Goal: Check status

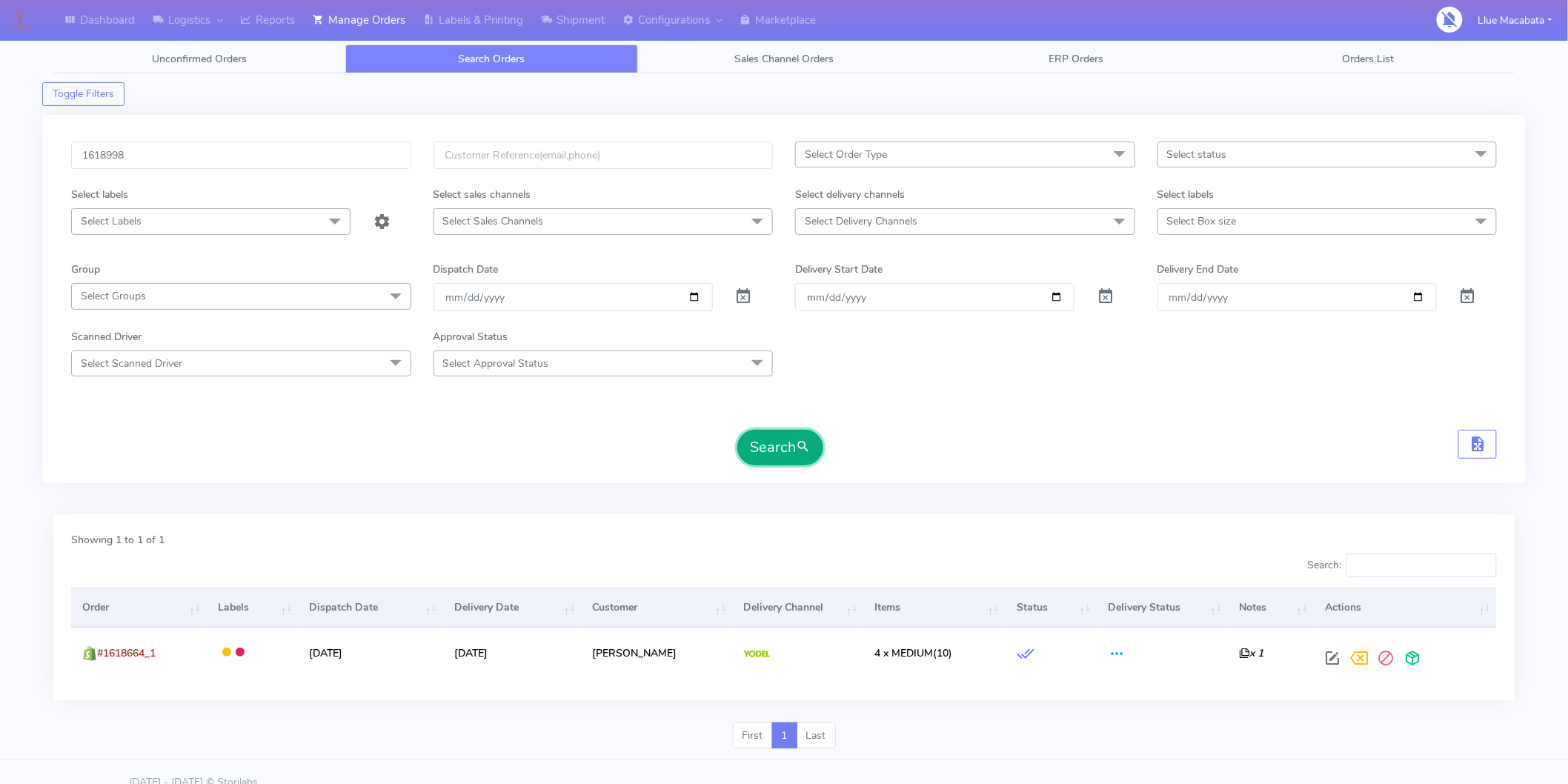
click at [747, 431] on button "Search" at bounding box center [781, 448] width 86 height 36
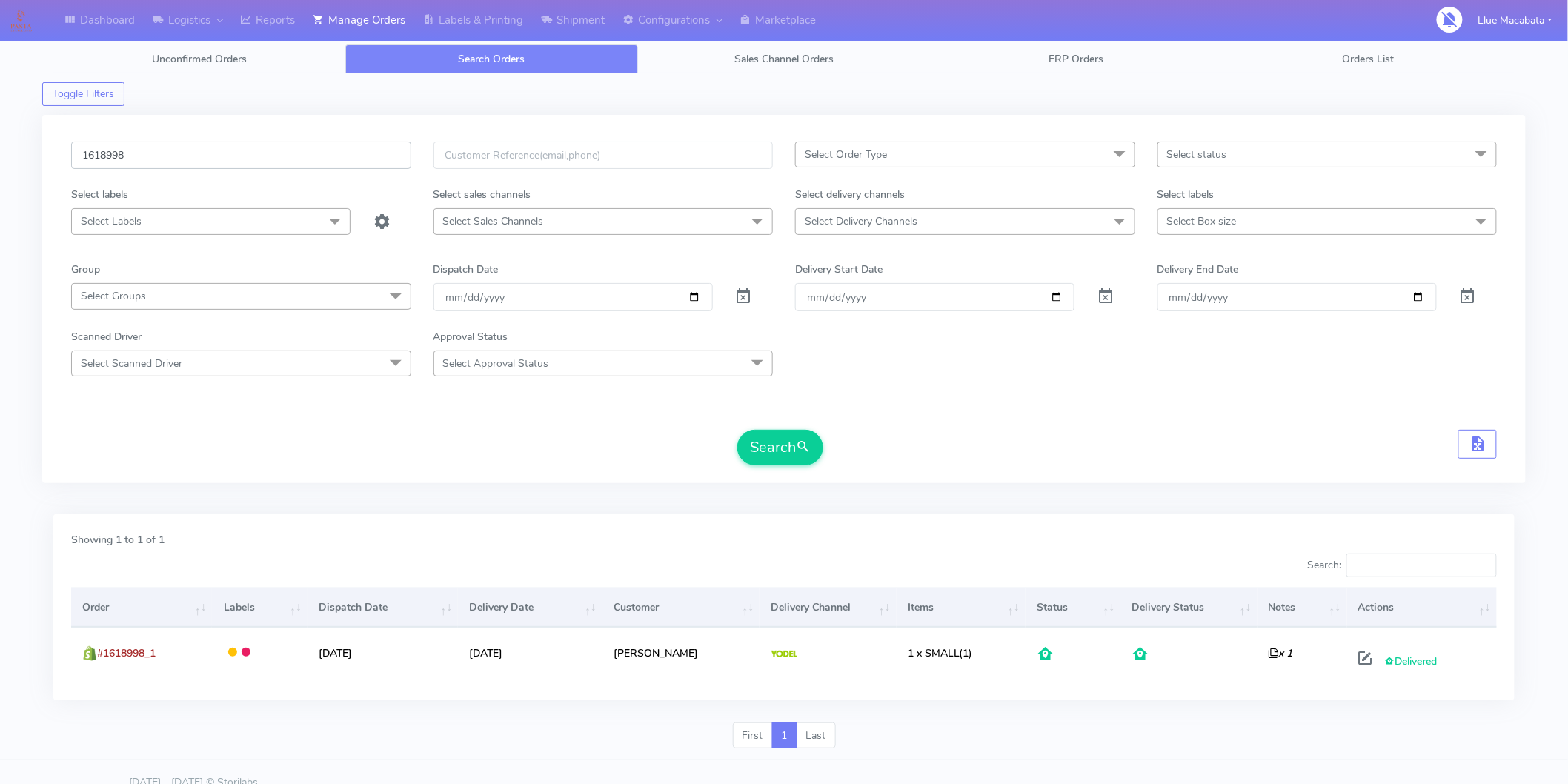
click at [151, 152] on input "1618998" at bounding box center [241, 155] width 340 height 28
paste input "410"
type input "1618410"
click at [767, 442] on button "Search" at bounding box center [781, 448] width 86 height 36
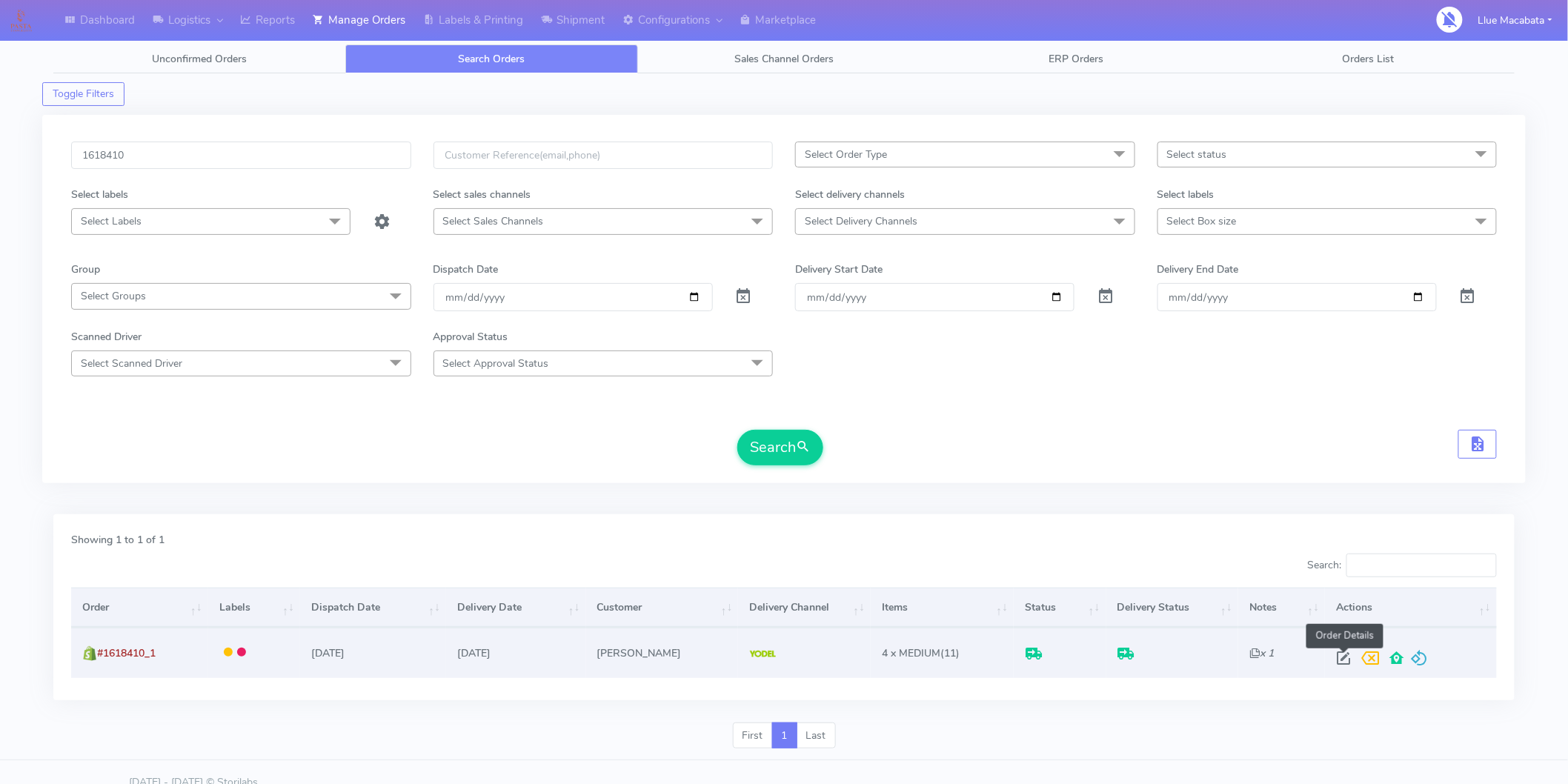
click at [1345, 655] on span at bounding box center [1343, 661] width 27 height 14
select select "5"
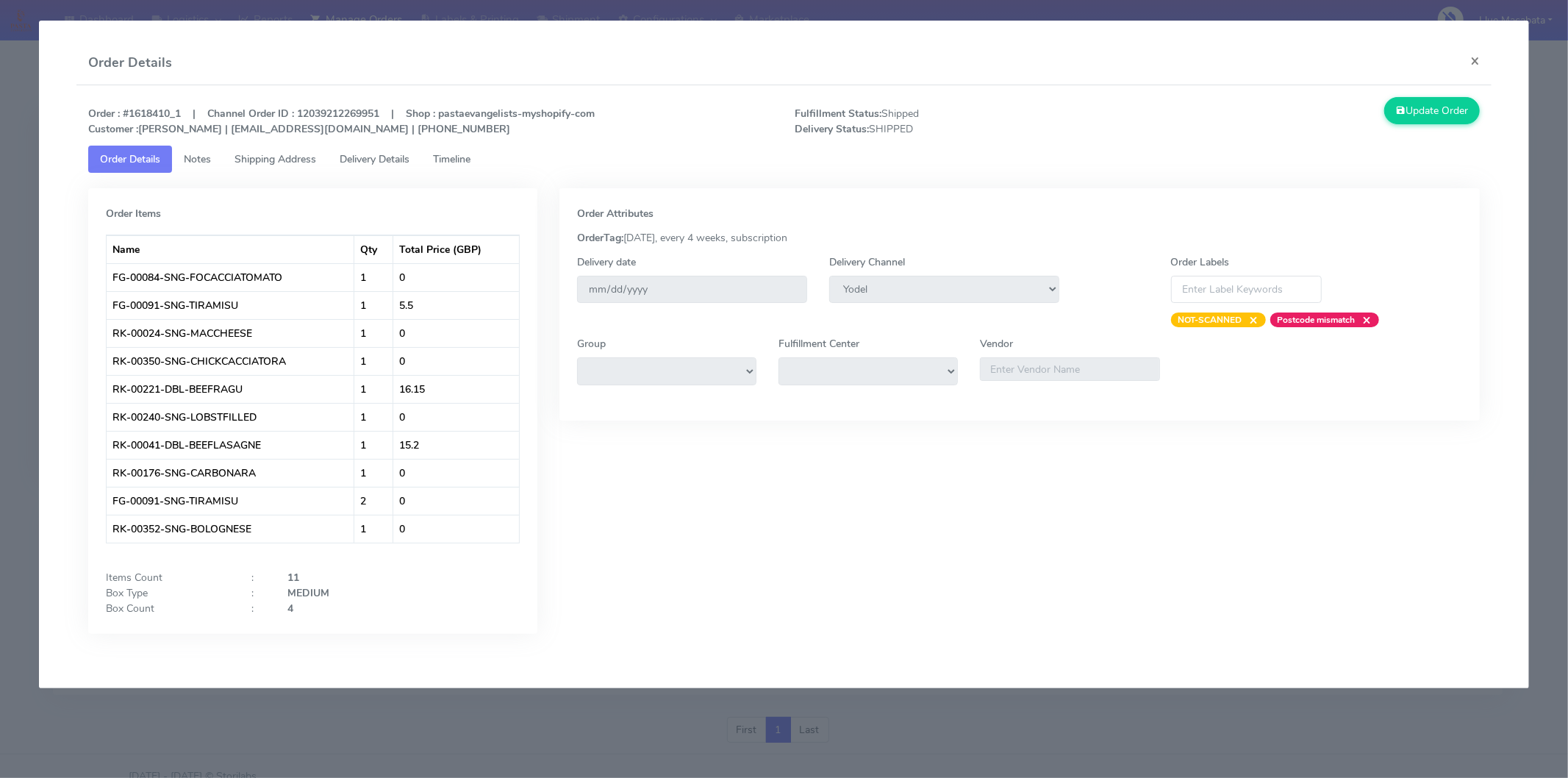
click at [471, 166] on link "Timeline" at bounding box center [451, 159] width 61 height 27
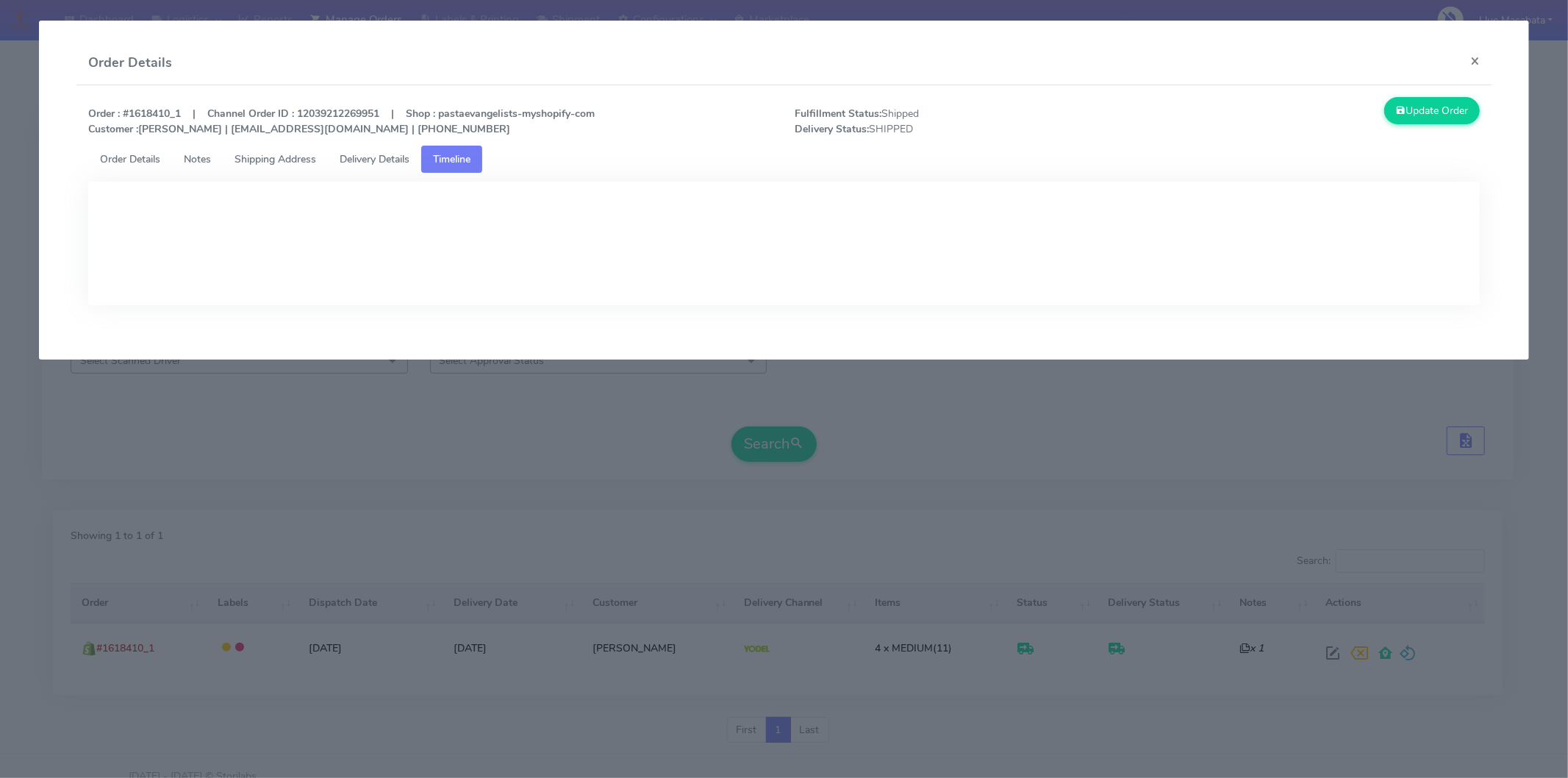
click at [395, 160] on span "Delivery Details" at bounding box center [374, 159] width 70 height 14
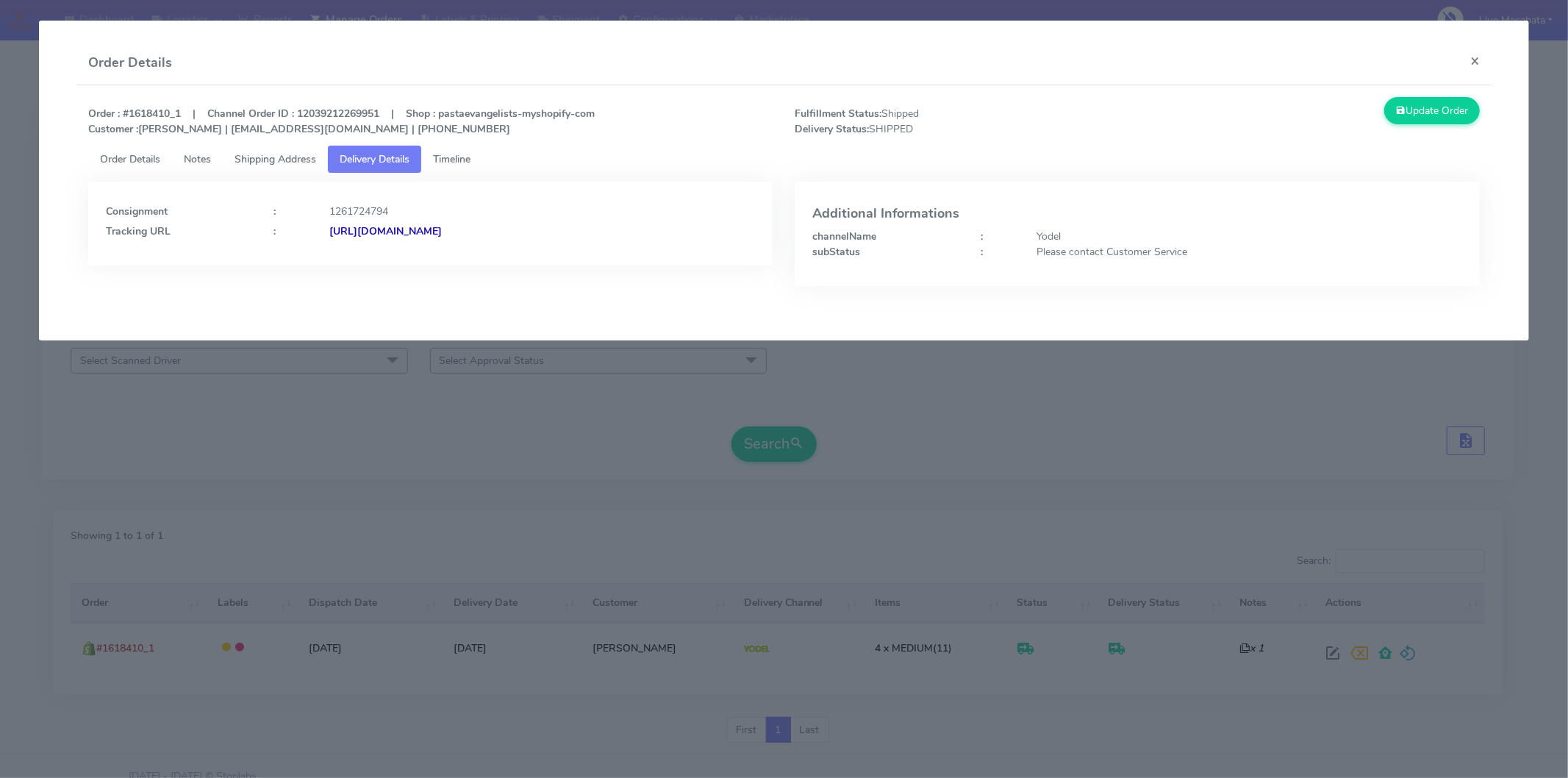
click at [442, 228] on strong "[URL][DOMAIN_NAME]" at bounding box center [386, 232] width 113 height 14
click at [1468, 56] on button "×" at bounding box center [1476, 61] width 33 height 39
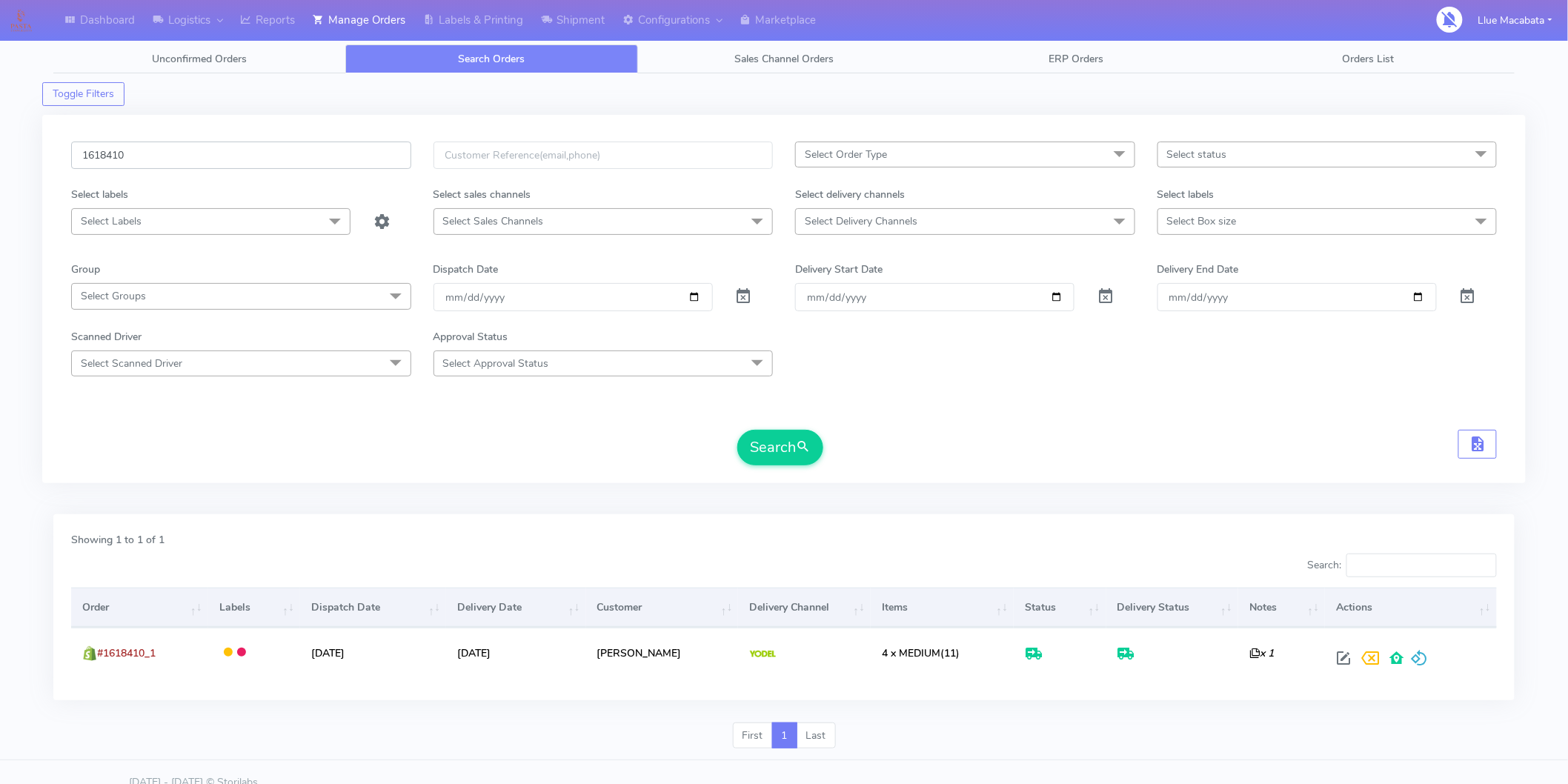
click at [151, 158] on input "1618410" at bounding box center [241, 155] width 340 height 28
paste input "7609"
type input "1617609"
click at [787, 461] on button "Search" at bounding box center [781, 448] width 86 height 36
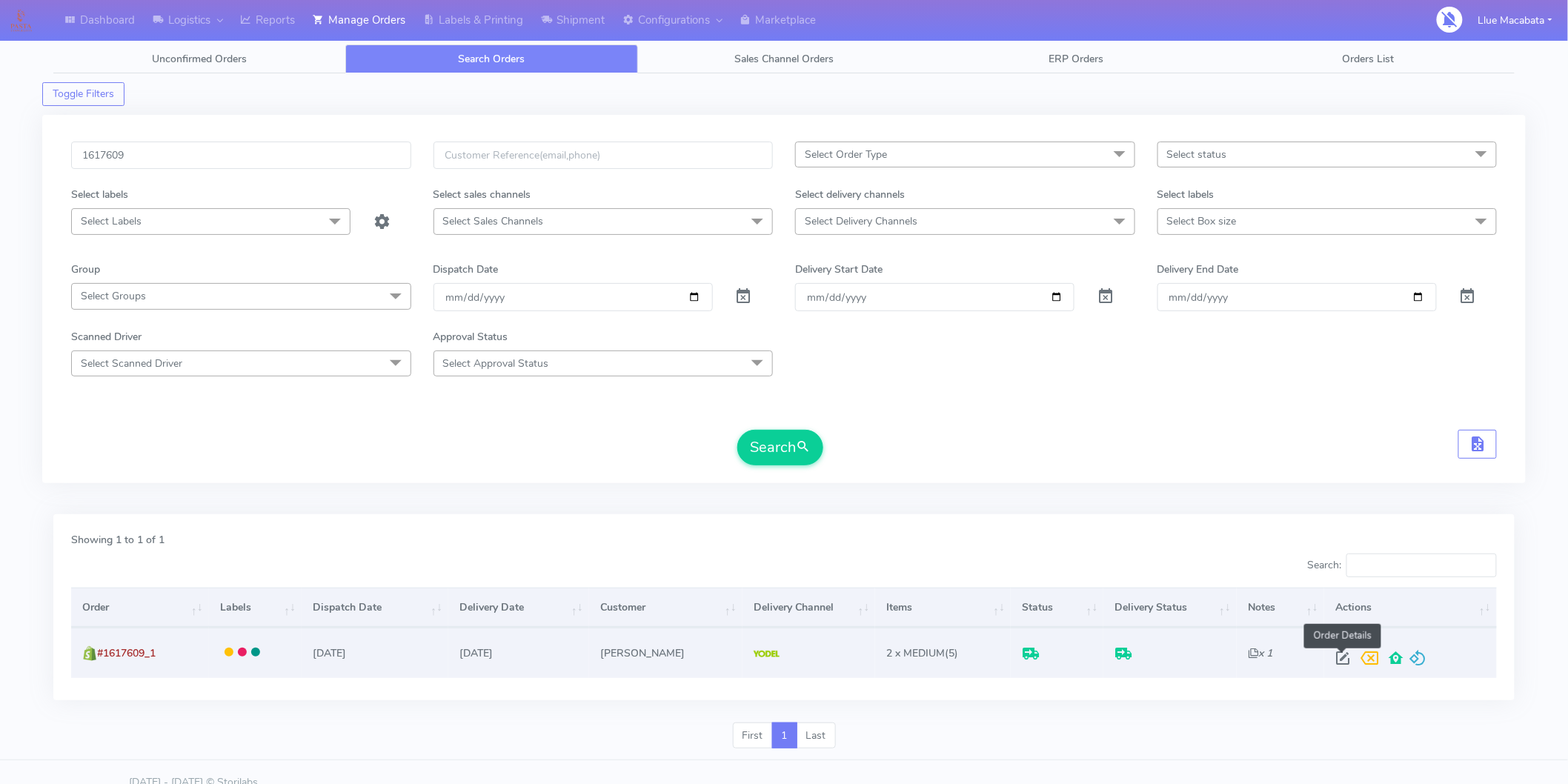
click at [1346, 654] on span at bounding box center [1342, 661] width 27 height 14
select select "5"
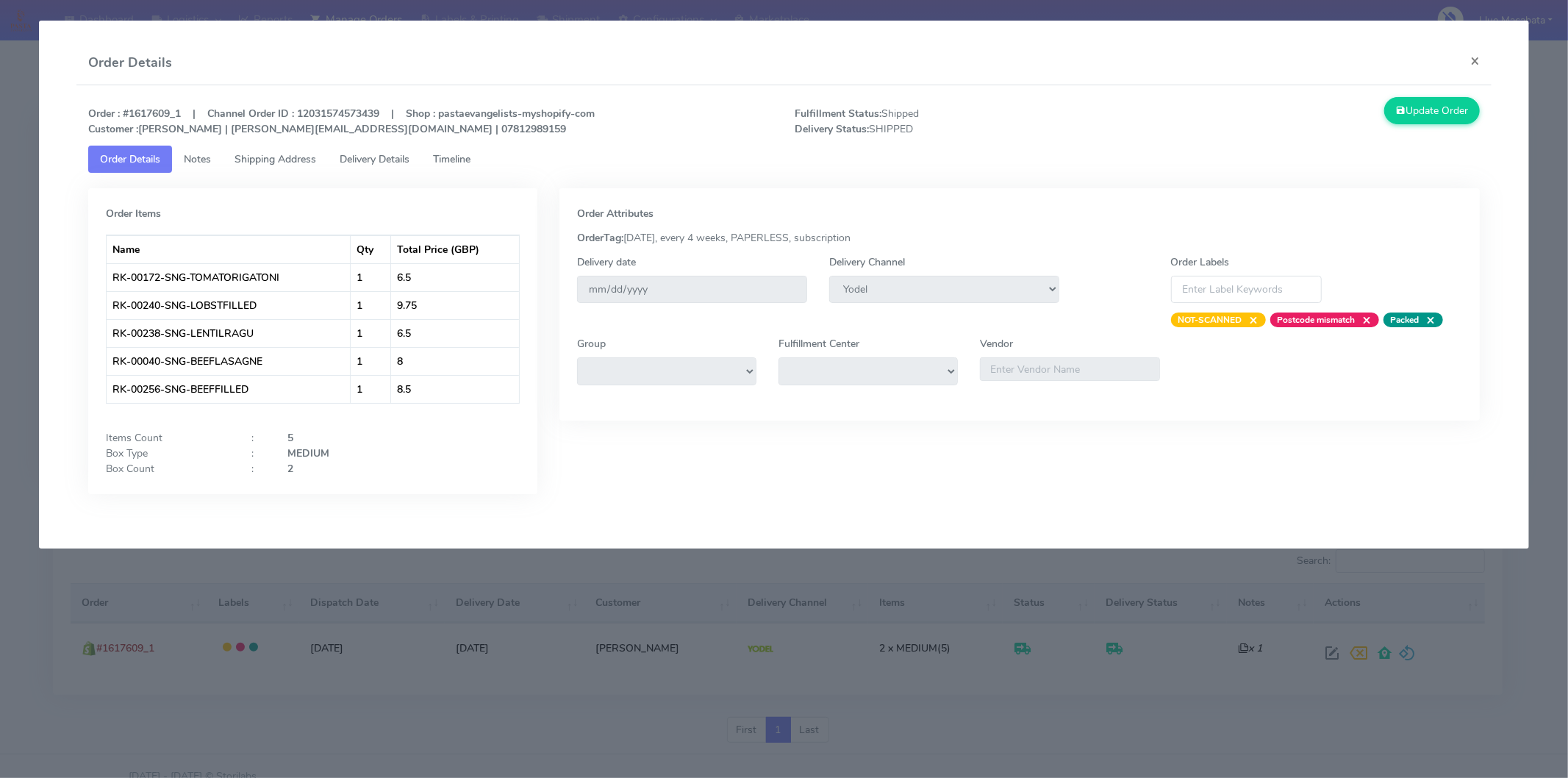
click at [480, 166] on link "Timeline" at bounding box center [451, 159] width 61 height 27
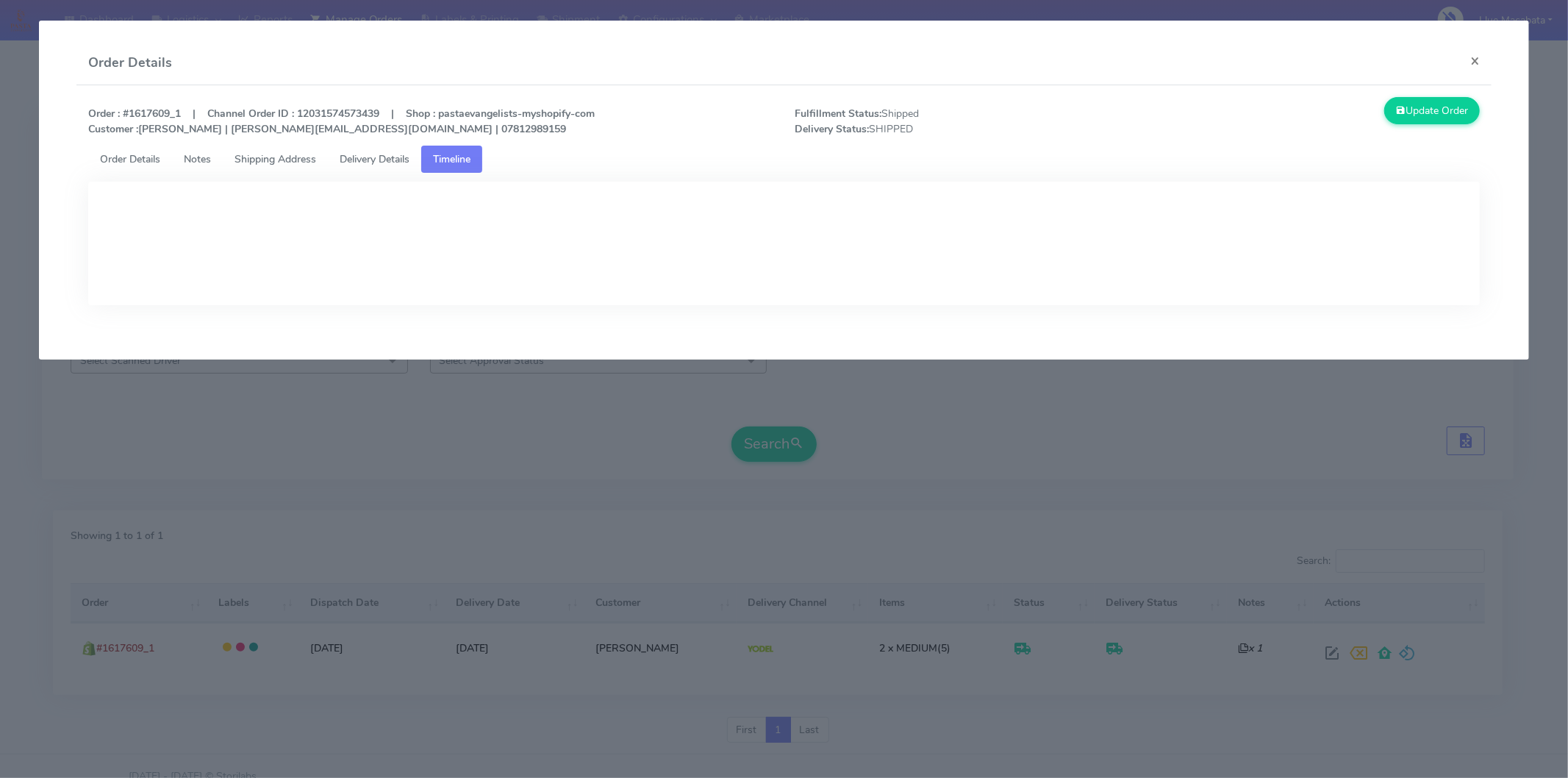
click at [391, 159] on span "Delivery Details" at bounding box center [374, 159] width 70 height 14
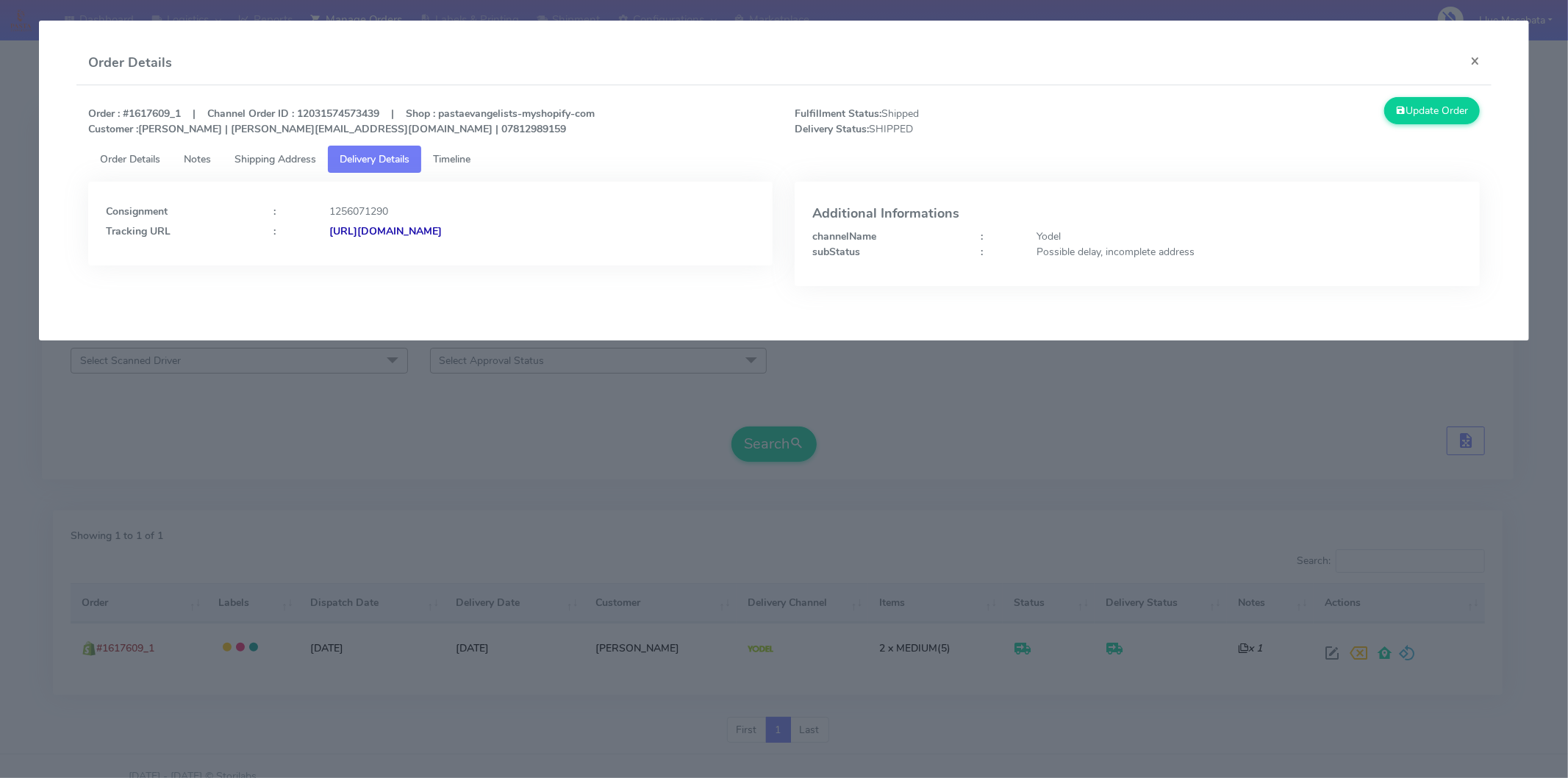
click at [442, 231] on strong "[URL][DOMAIN_NAME]" at bounding box center [386, 232] width 113 height 14
click at [1475, 59] on button "×" at bounding box center [1476, 61] width 33 height 39
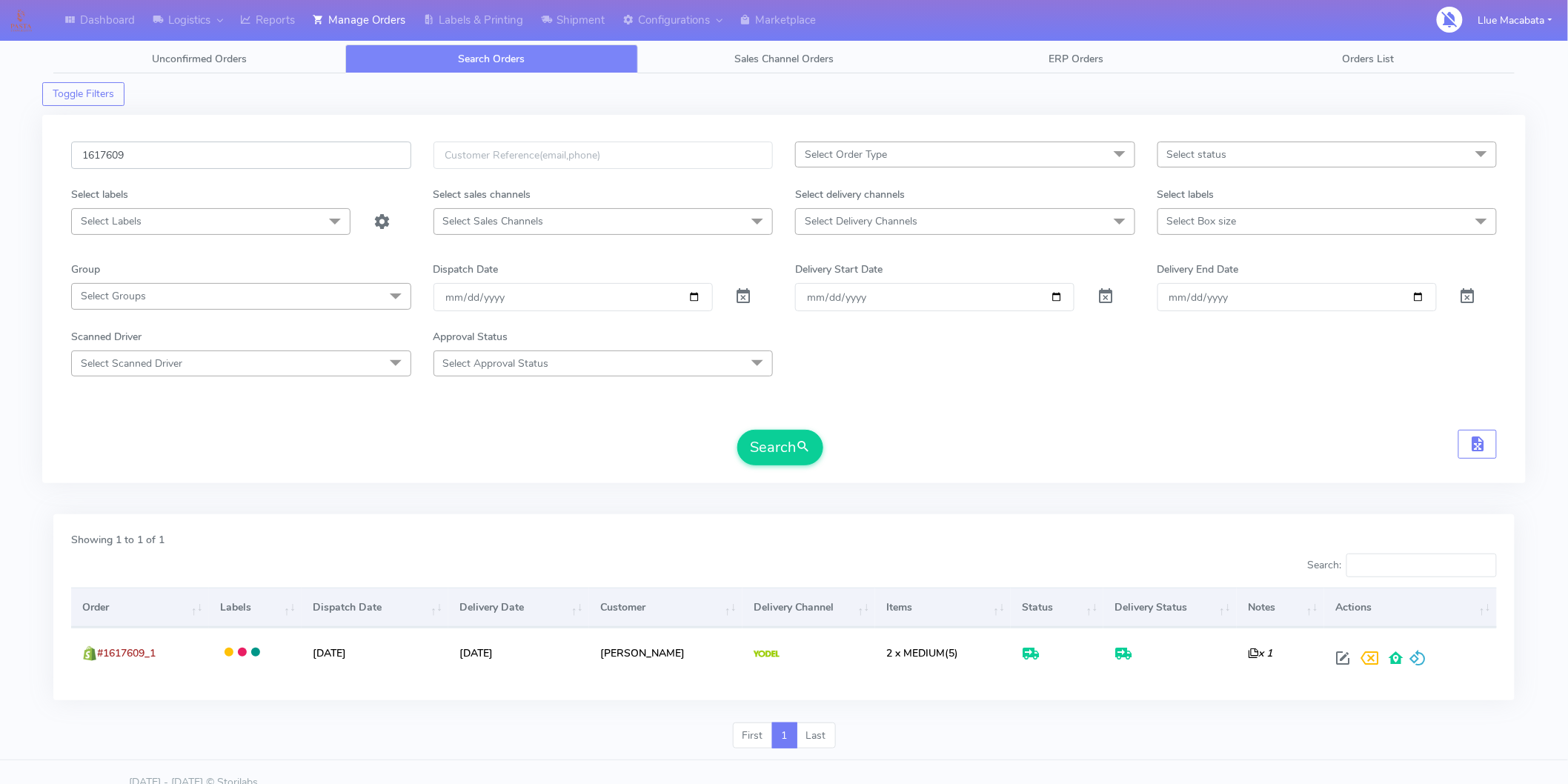
click at [138, 156] on input "1617609" at bounding box center [241, 155] width 340 height 28
paste input "8333"
type input "1618333"
click at [786, 454] on button "Search" at bounding box center [781, 448] width 86 height 36
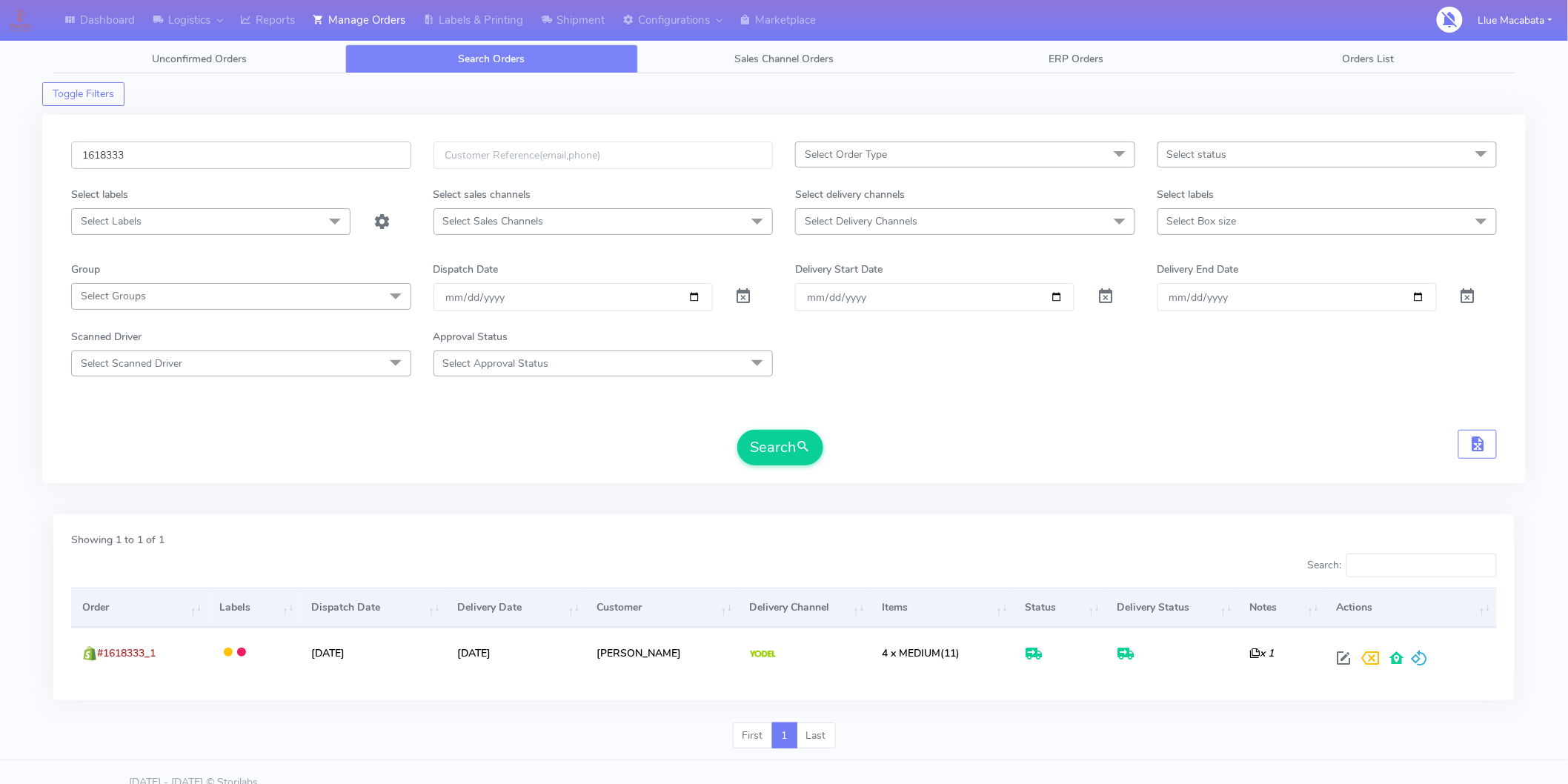
click at [142, 161] on input "1618333" at bounding box center [241, 155] width 340 height 28
click at [158, 142] on input "1618333" at bounding box center [241, 155] width 340 height 28
click at [784, 441] on button "Search" at bounding box center [781, 448] width 86 height 36
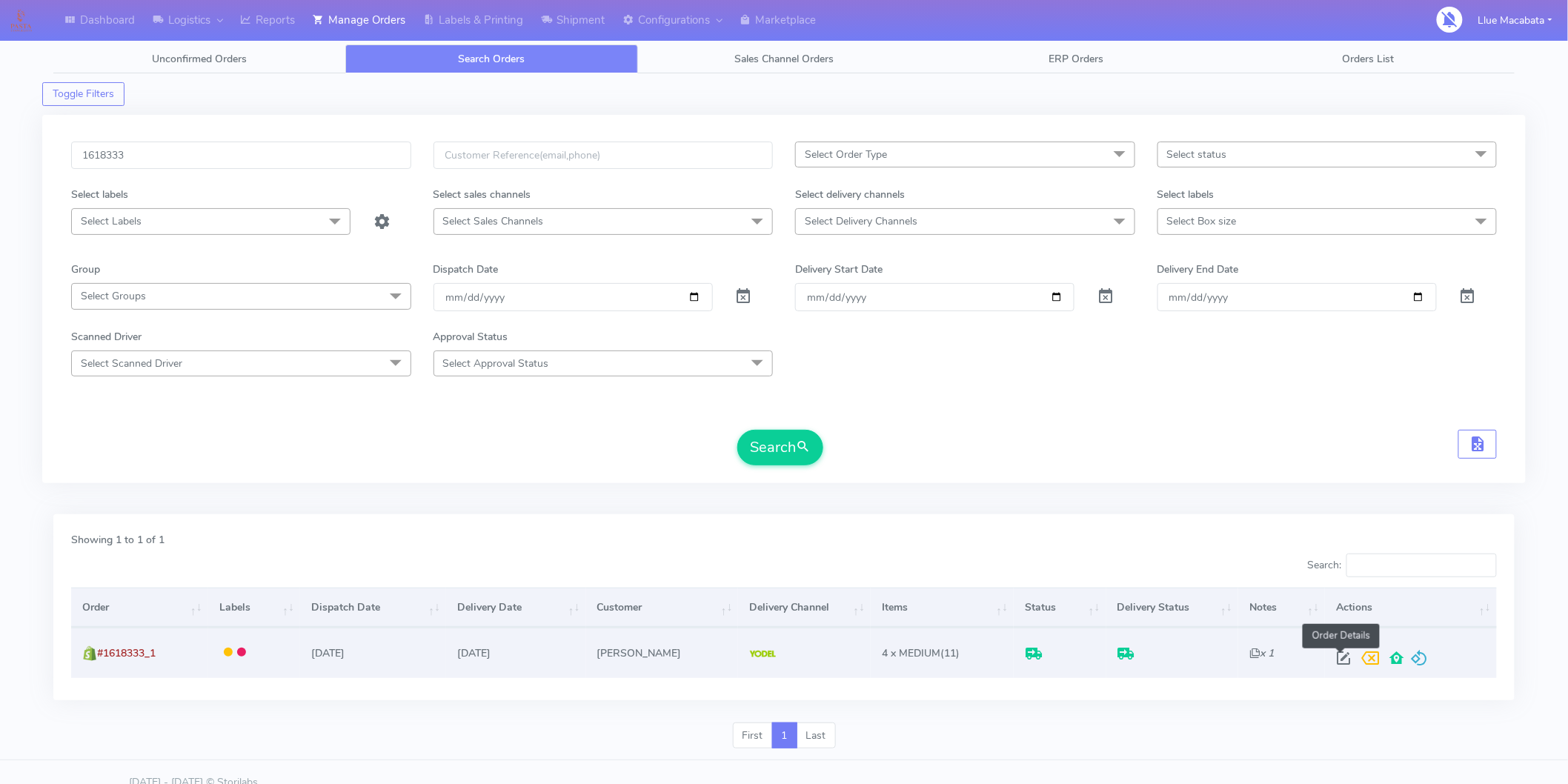
click at [1342, 654] on span at bounding box center [1343, 661] width 27 height 14
select select "5"
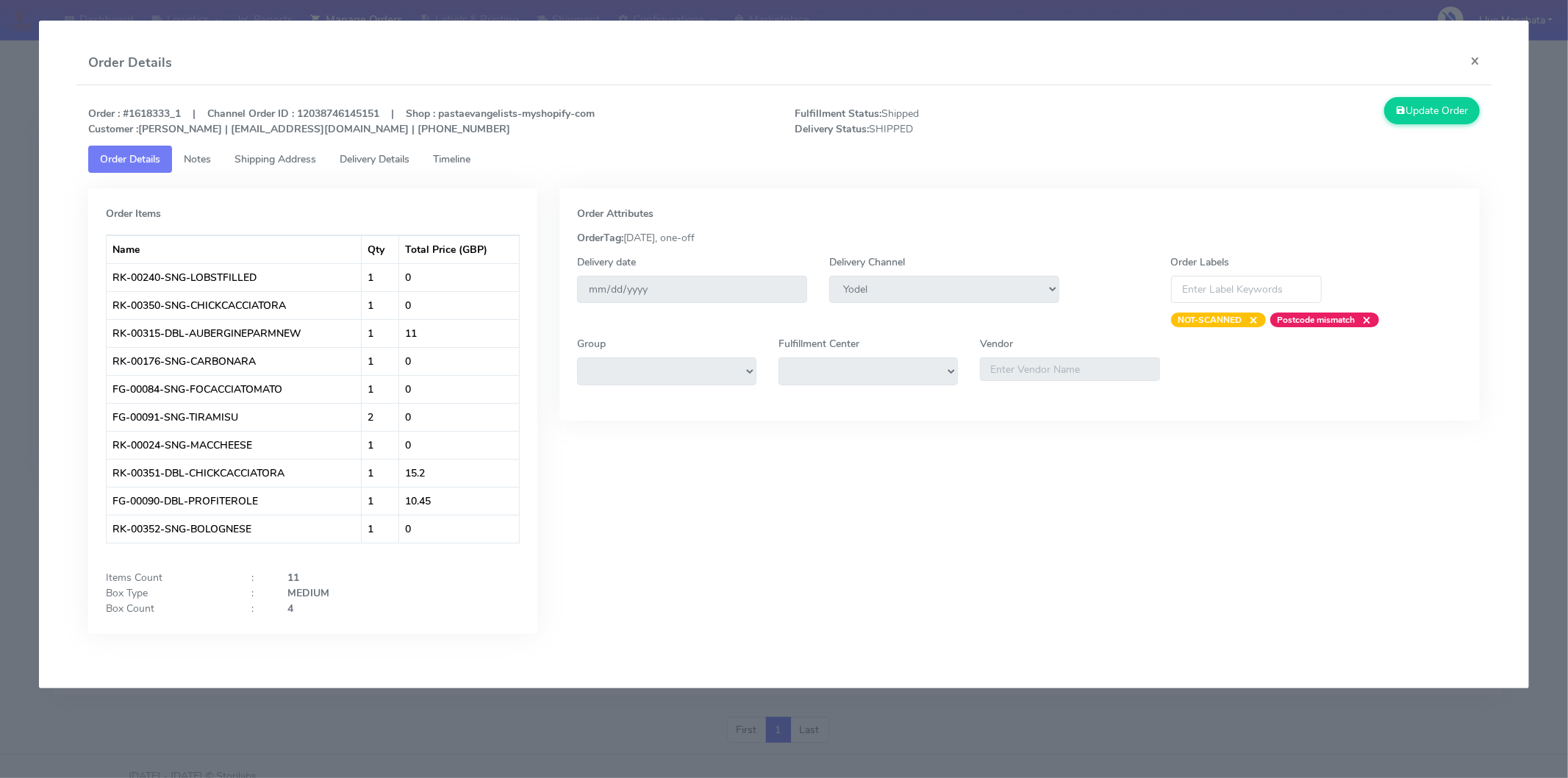
click at [444, 149] on link "Timeline" at bounding box center [451, 159] width 61 height 27
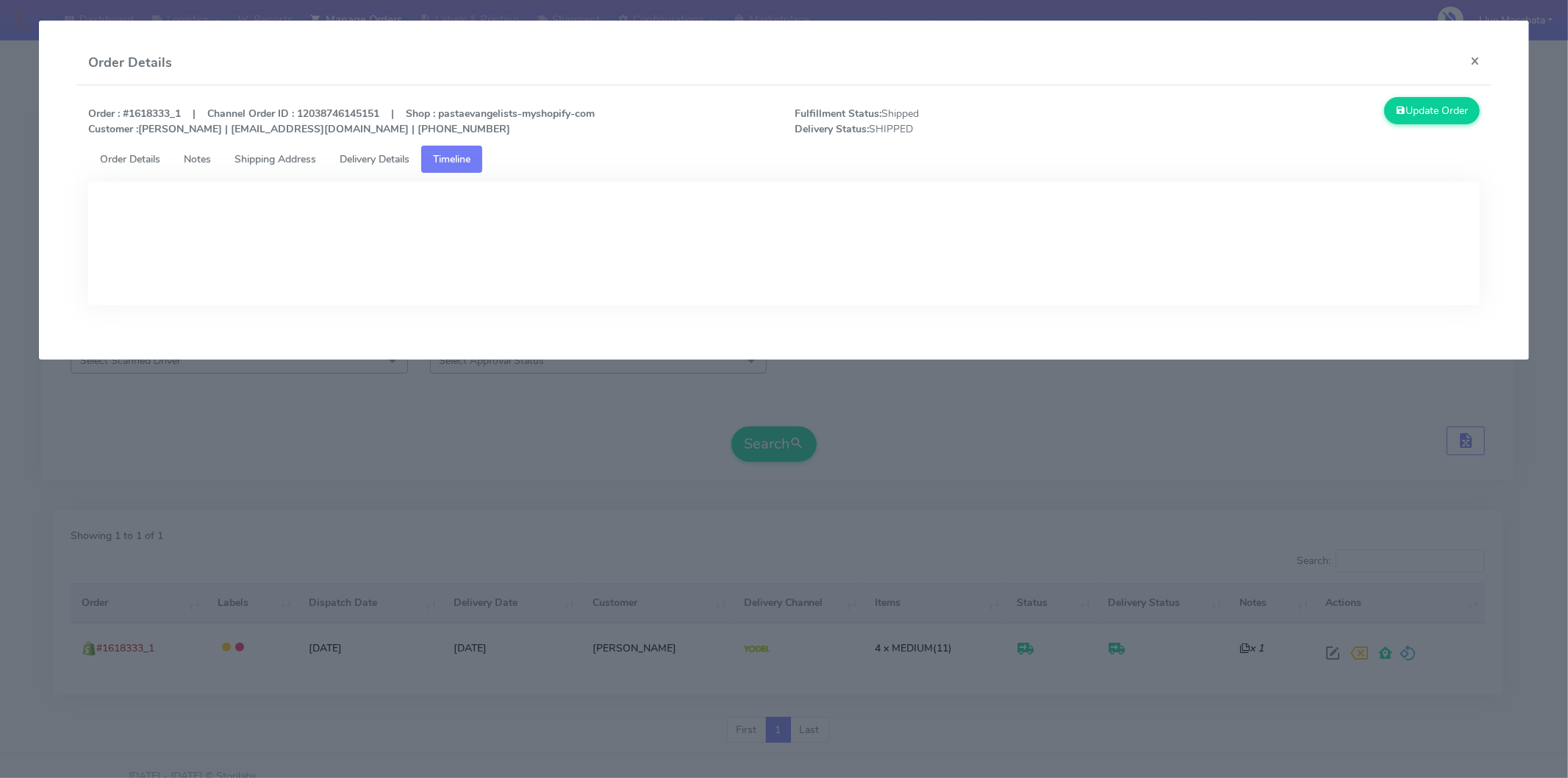
click at [387, 148] on link "Delivery Details" at bounding box center [374, 159] width 93 height 27
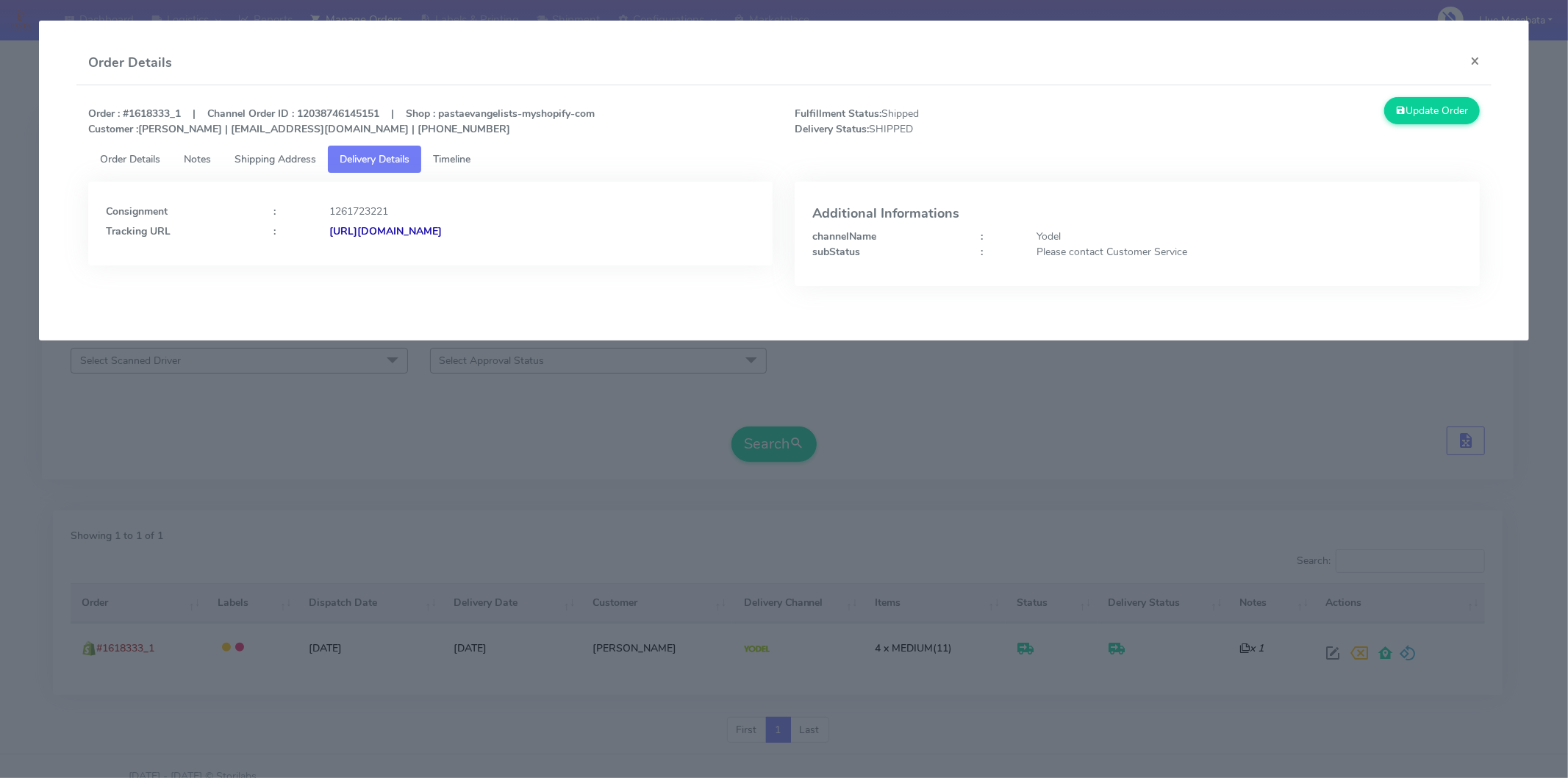
click at [442, 236] on strong "[URL][DOMAIN_NAME]" at bounding box center [386, 232] width 113 height 14
click at [1466, 60] on button "×" at bounding box center [1476, 61] width 33 height 39
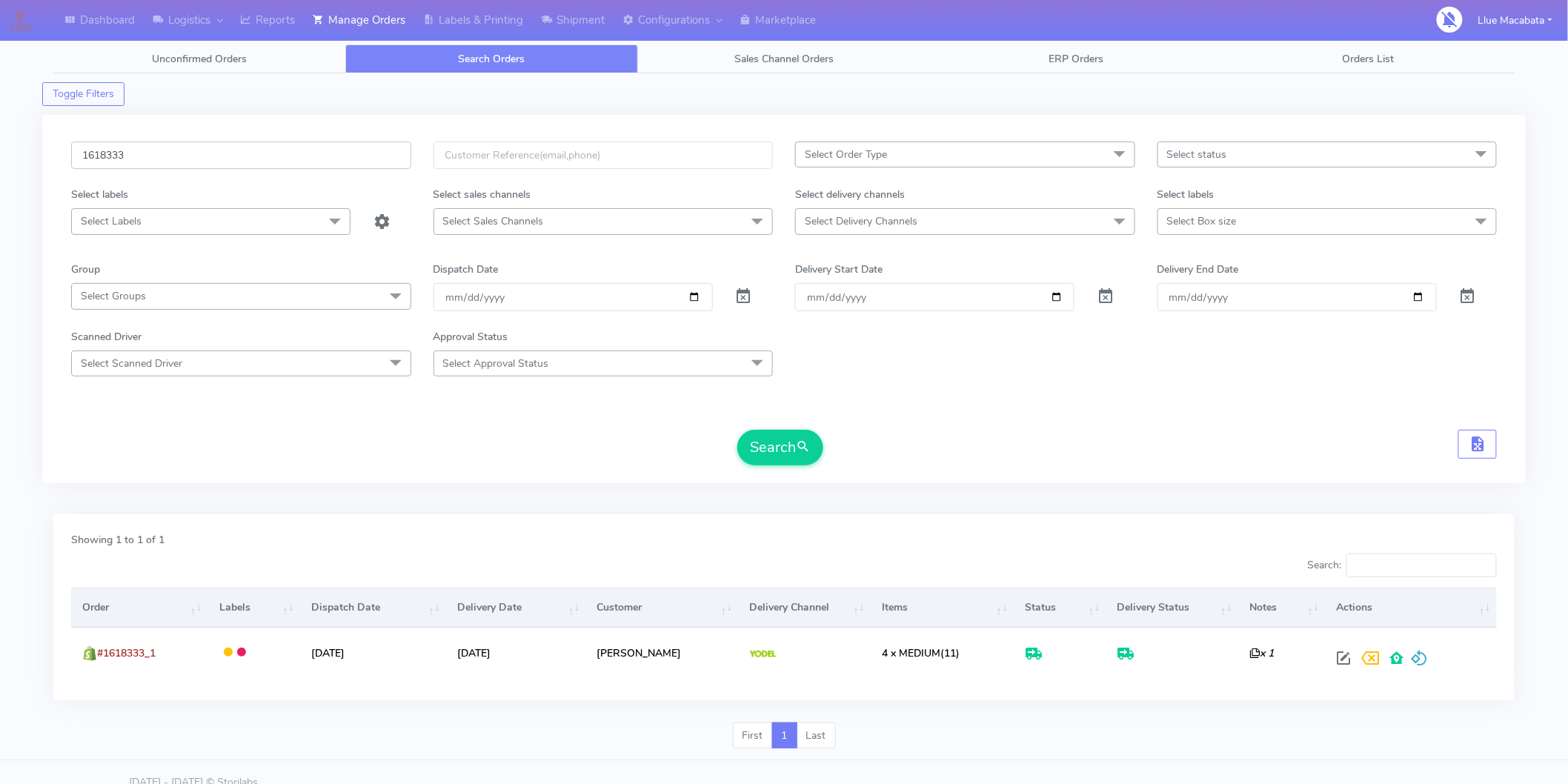
click at [165, 149] on input "1618333" at bounding box center [241, 155] width 340 height 28
click at [164, 161] on input "1618333" at bounding box center [241, 155] width 340 height 28
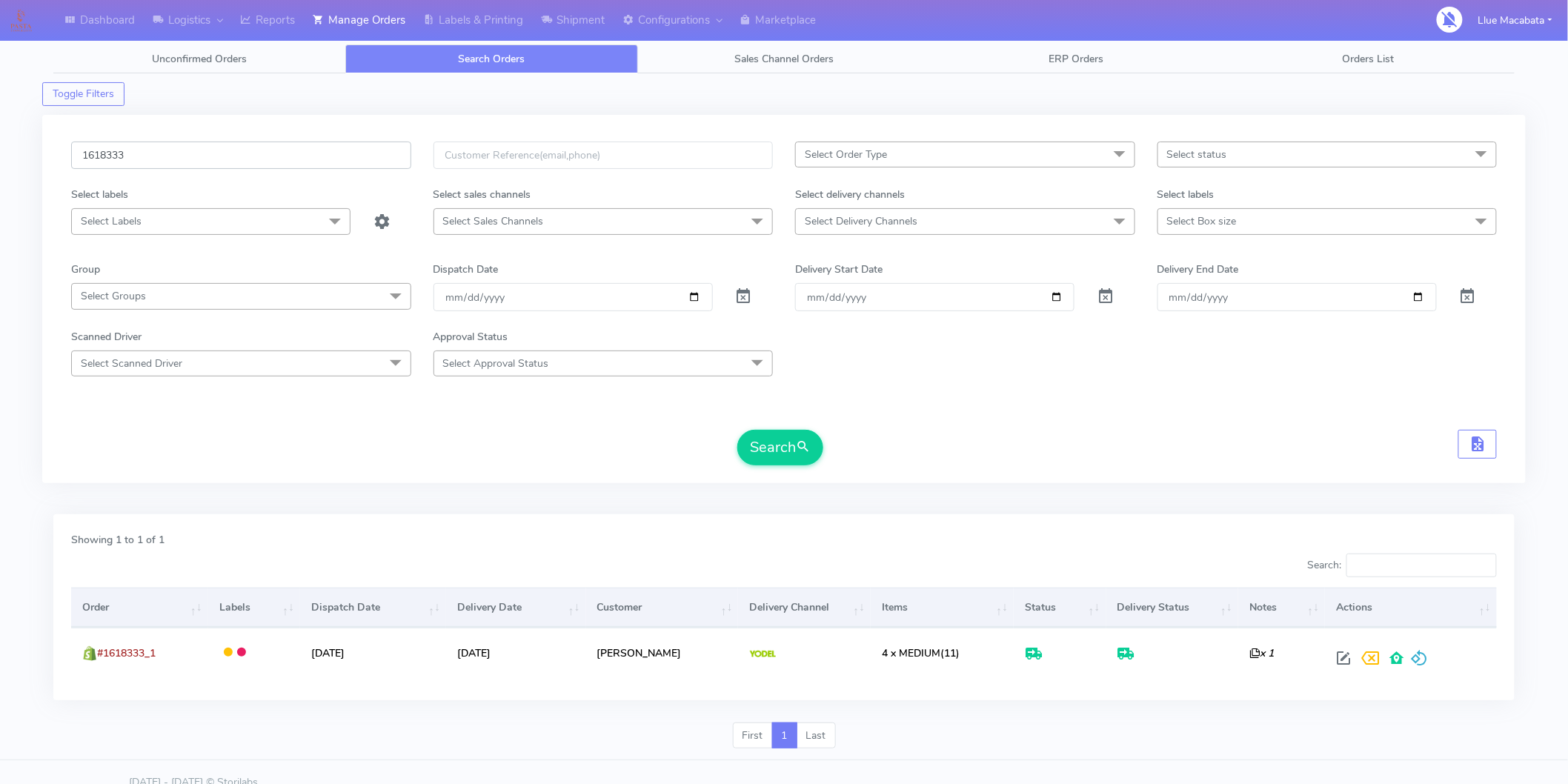
paste input "237"
type input "1618237"
click at [782, 440] on button "Search" at bounding box center [781, 448] width 86 height 36
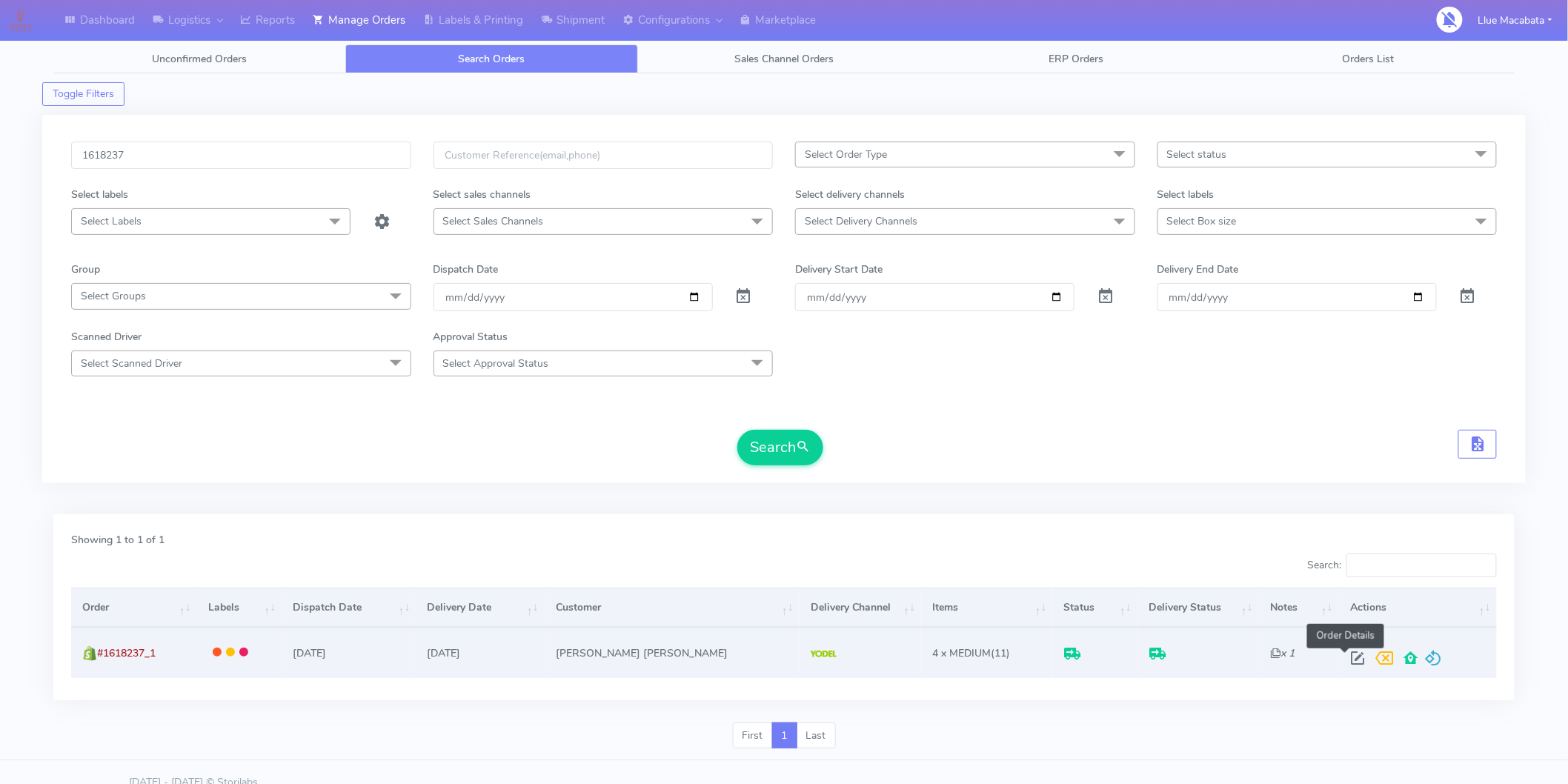
click at [1346, 656] on span at bounding box center [1357, 661] width 27 height 14
select select "5"
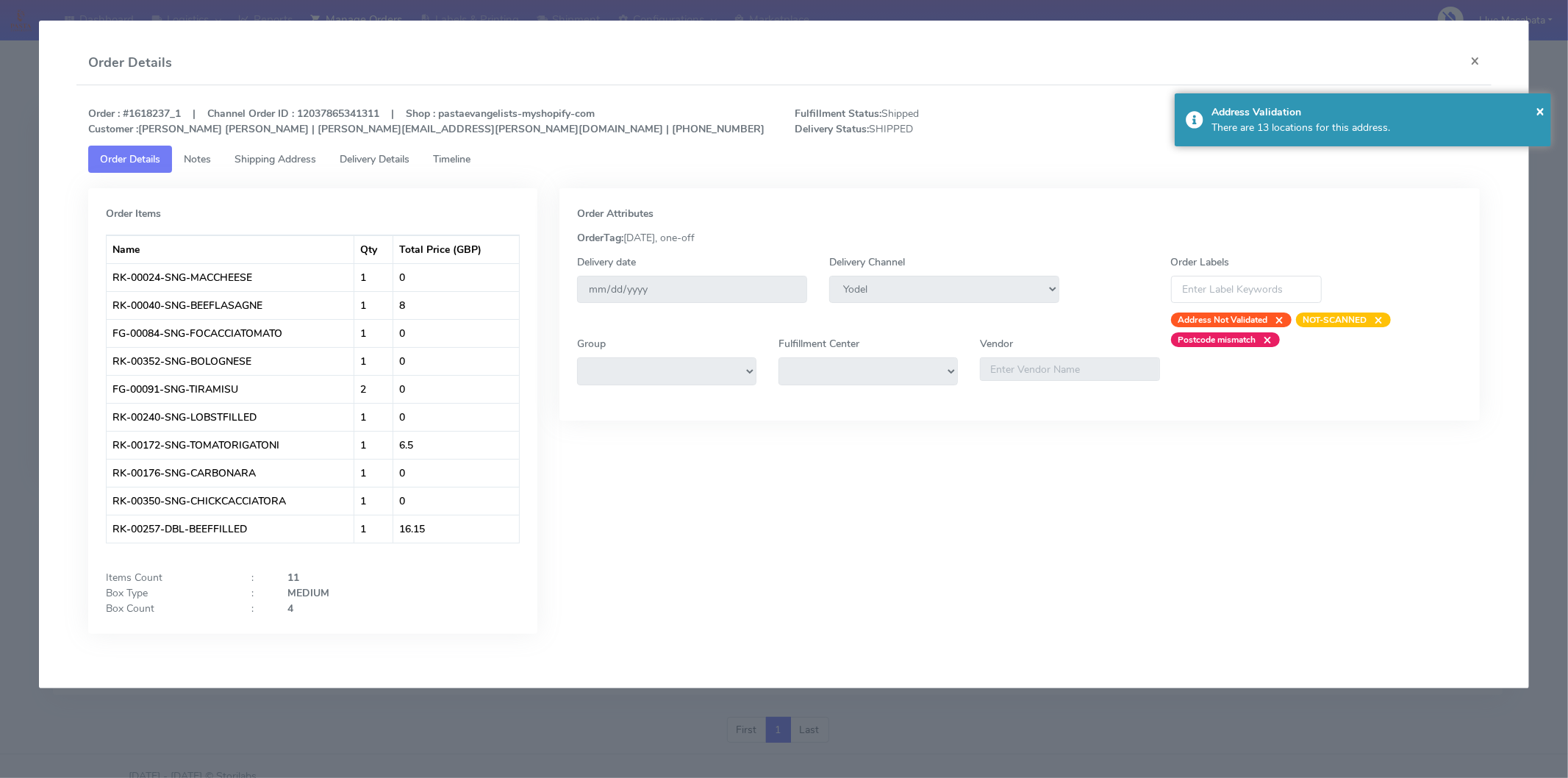
drag, startPoint x: 456, startPoint y: 172, endPoint x: 446, endPoint y: 157, distance: 18.0
click at [453, 169] on link "Timeline" at bounding box center [451, 159] width 61 height 27
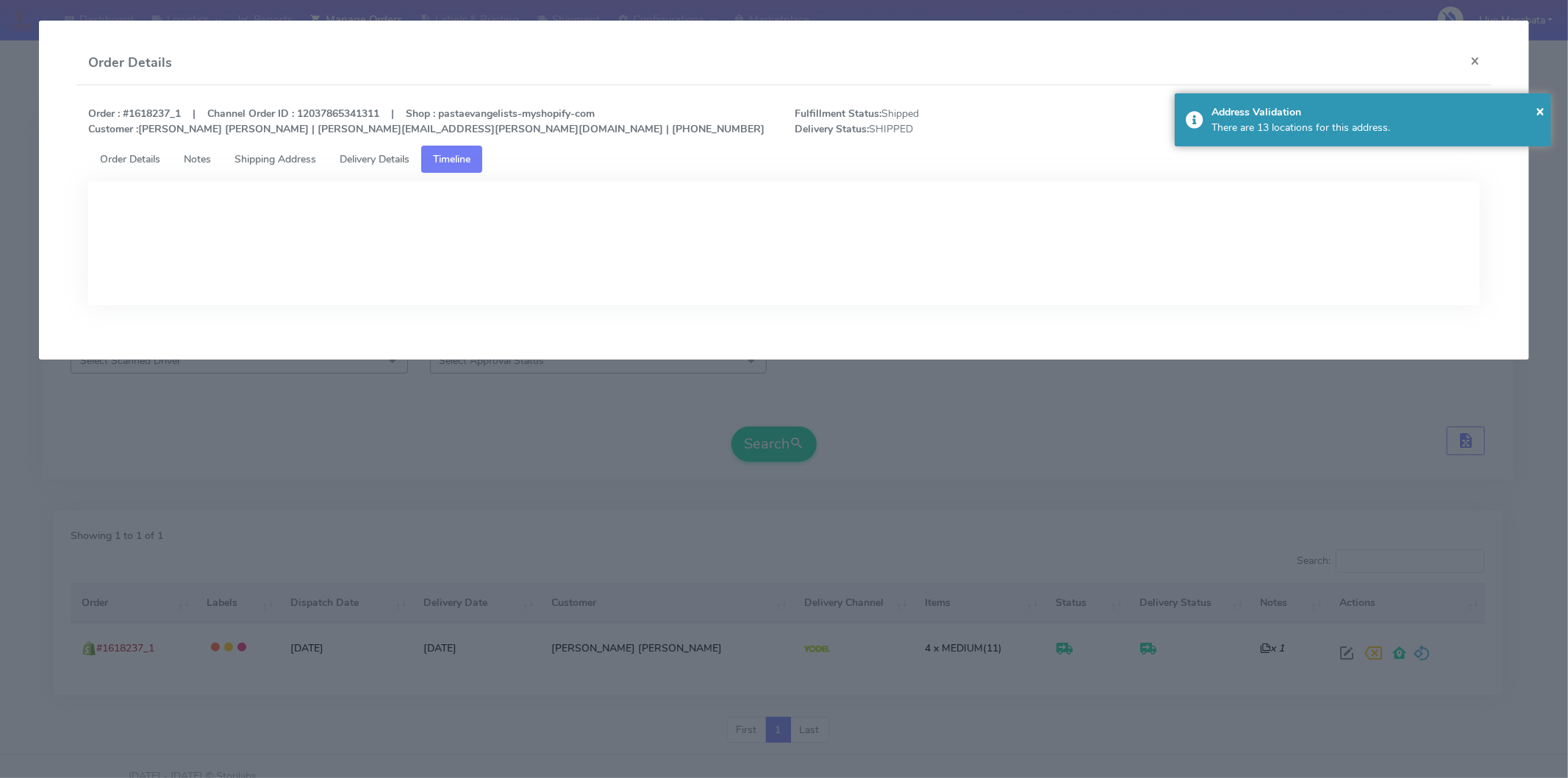
click at [379, 163] on span "Delivery Details" at bounding box center [374, 159] width 70 height 14
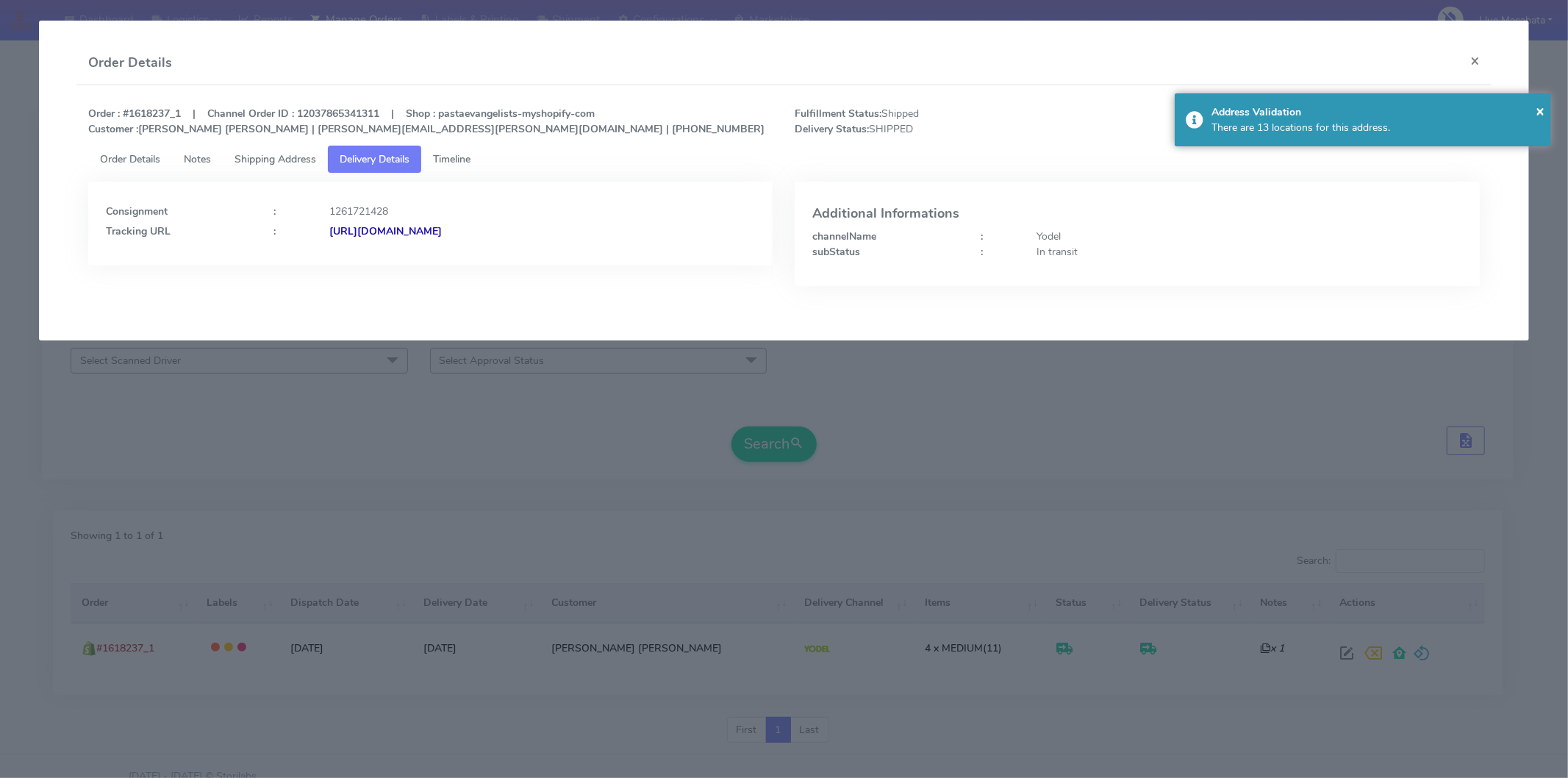
click at [442, 229] on strong "[URL][DOMAIN_NAME]" at bounding box center [386, 232] width 113 height 14
